Goal: Task Accomplishment & Management: Use online tool/utility

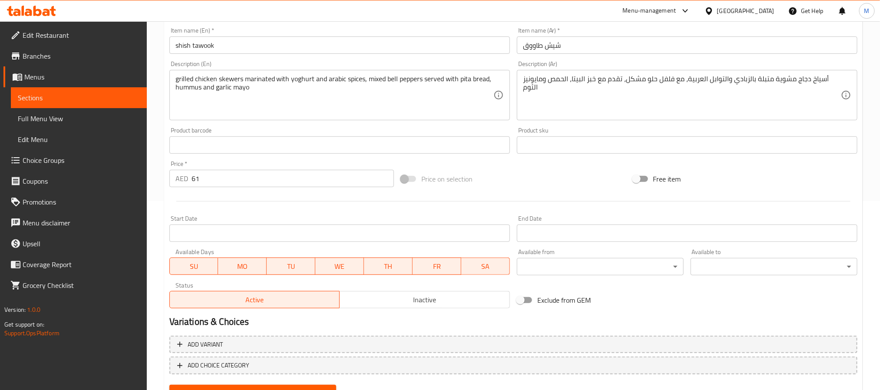
scroll to position [229, 0]
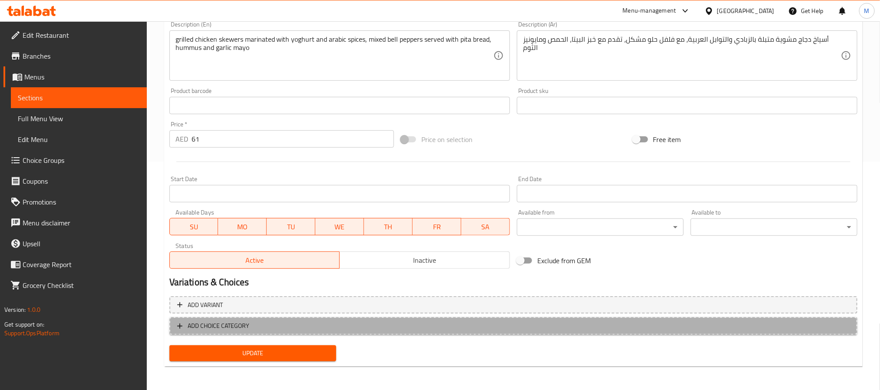
click at [518, 329] on span "ADD CHOICE CATEGORY" at bounding box center [513, 326] width 673 height 11
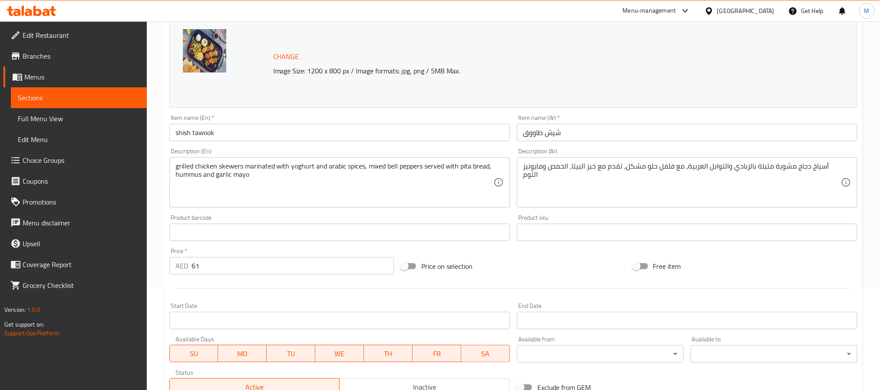
scroll to position [0, 0]
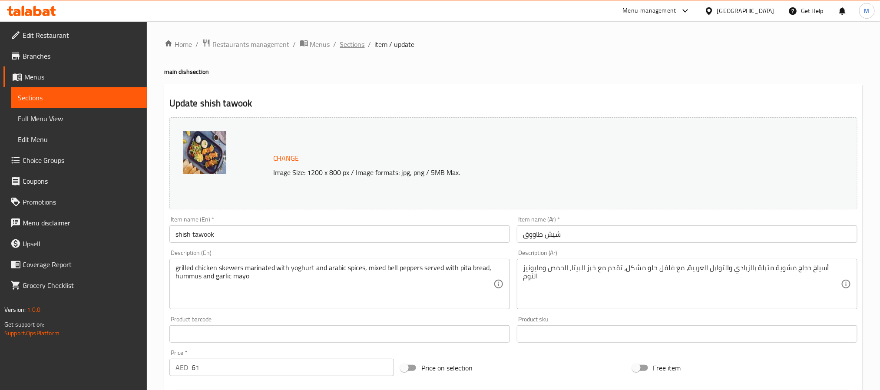
click at [360, 41] on span "Sections" at bounding box center [352, 44] width 25 height 10
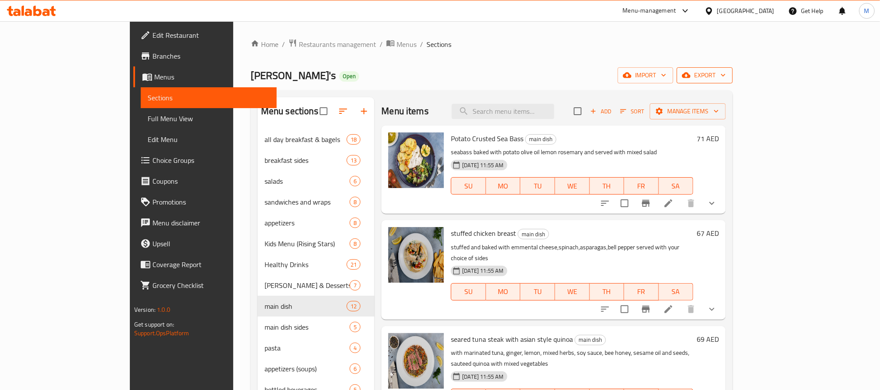
click at [726, 77] on span "export" at bounding box center [705, 75] width 42 height 11
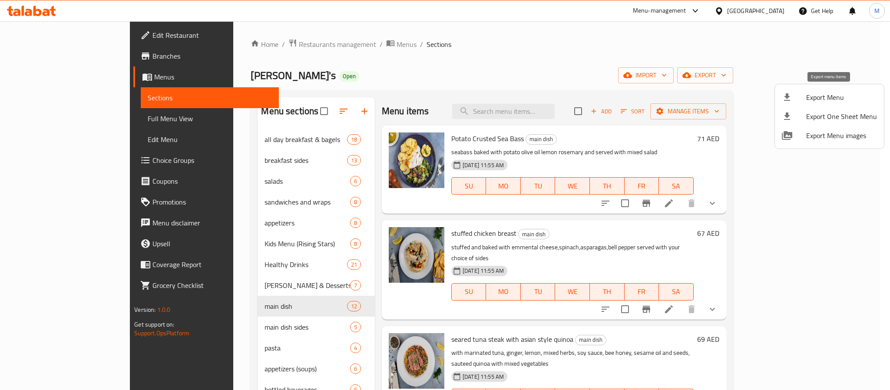
click at [779, 97] on li "Export Menu" at bounding box center [829, 97] width 109 height 19
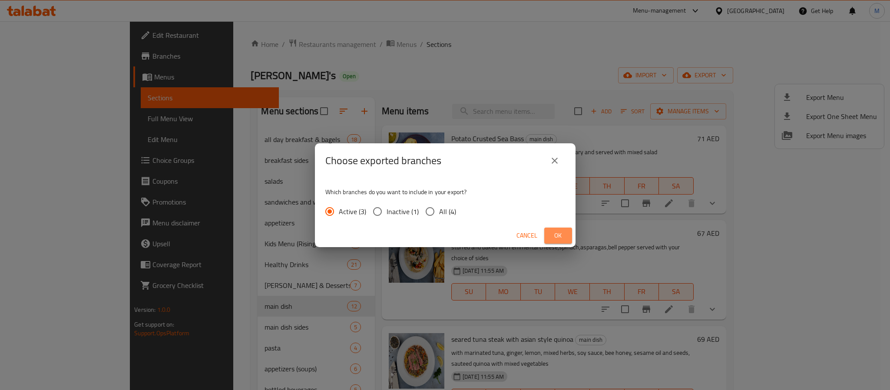
click at [555, 233] on span "Ok" at bounding box center [558, 235] width 14 height 11
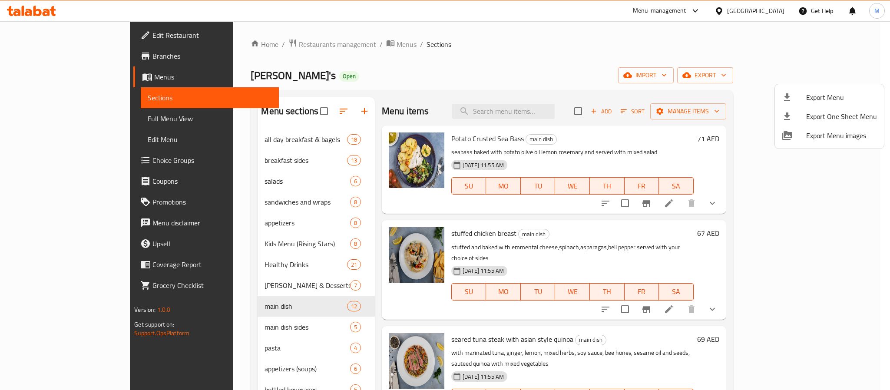
click at [669, 39] on div at bounding box center [445, 195] width 890 height 390
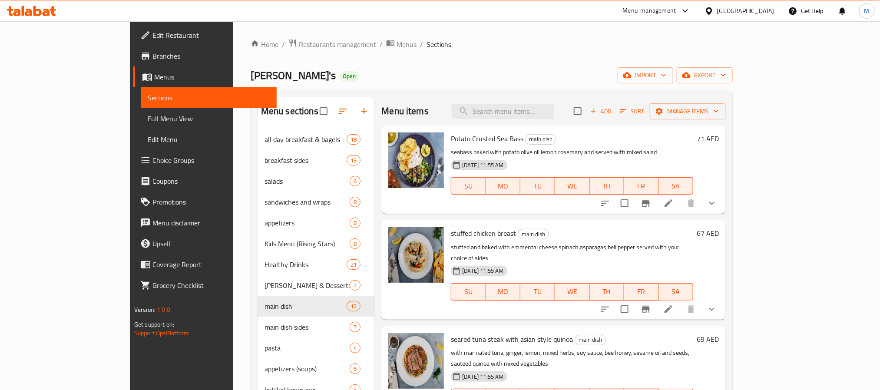
drag, startPoint x: 584, startPoint y: 44, endPoint x: 503, endPoint y: 42, distance: 80.9
drag, startPoint x: 503, startPoint y: 42, endPoint x: 446, endPoint y: 51, distance: 57.7
click at [446, 51] on div "Home / Restaurants management / Menus / Sections Bert's Open import export Menu…" at bounding box center [492, 267] width 482 height 456
click at [251, 68] on span "[PERSON_NAME]'s" at bounding box center [293, 76] width 85 height 20
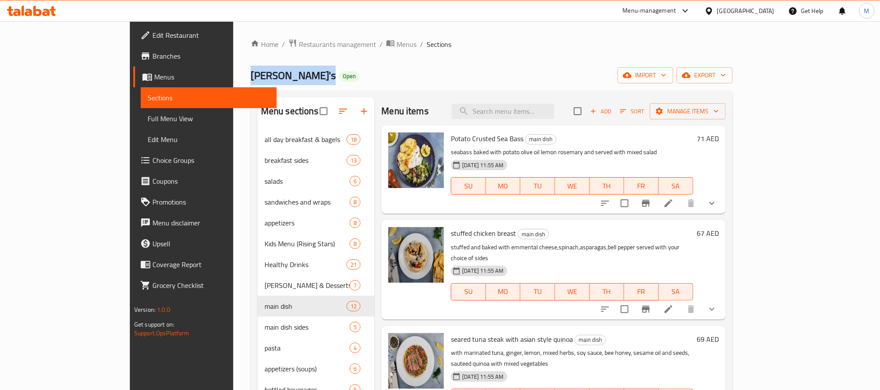
click at [251, 68] on span "[PERSON_NAME]'s" at bounding box center [293, 76] width 85 height 20
click at [338, 79] on div "Bert's Open import export" at bounding box center [492, 75] width 482 height 16
